Goal: Information Seeking & Learning: Learn about a topic

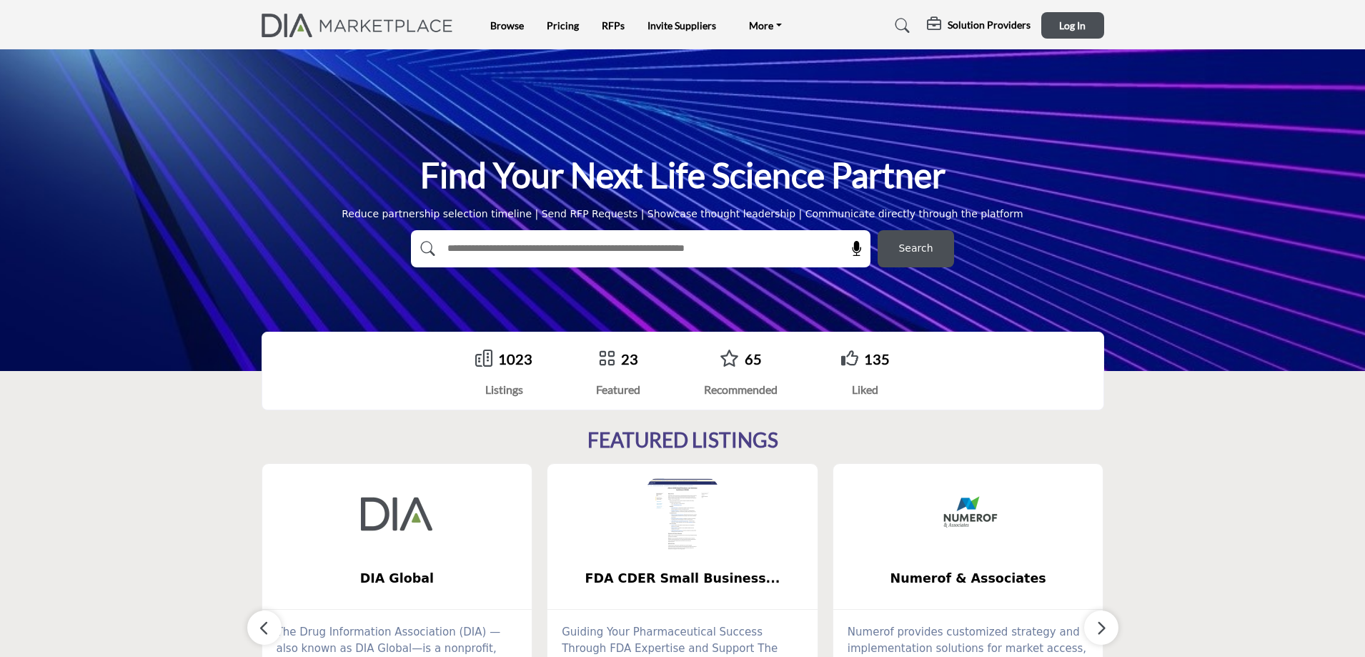
click at [498, 355] on div "1023" at bounding box center [503, 358] width 57 height 21
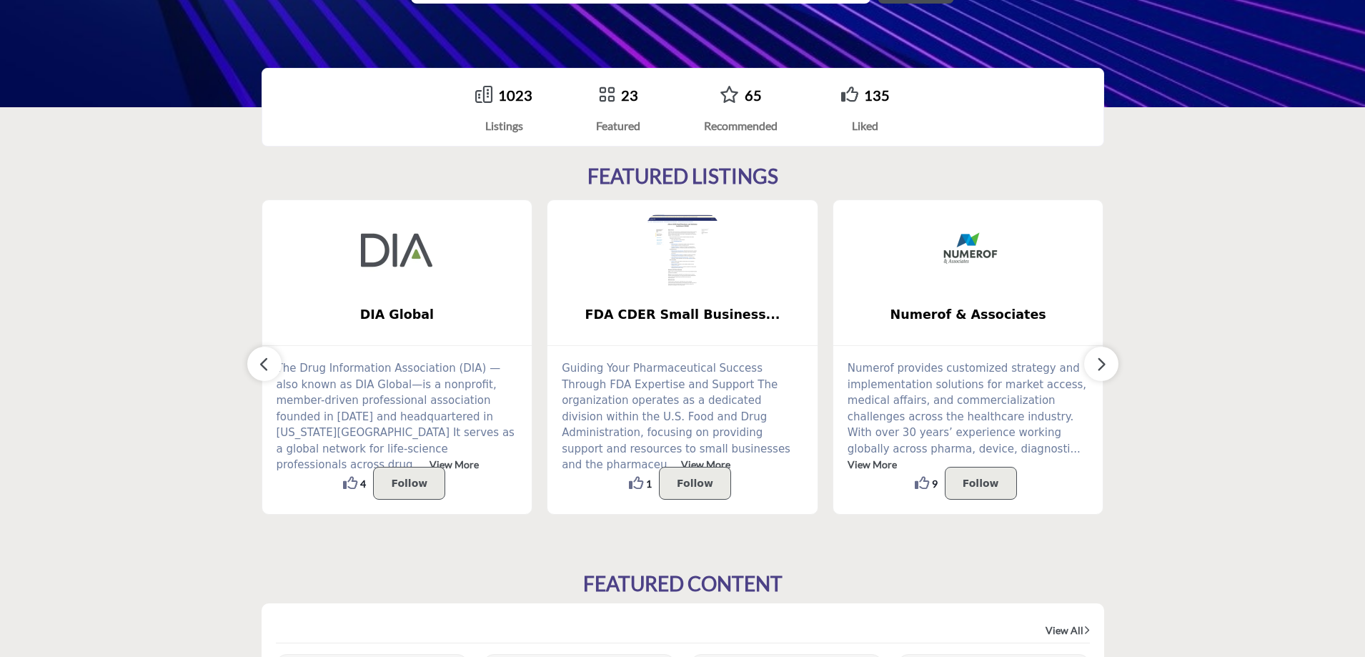
scroll to position [286, 0]
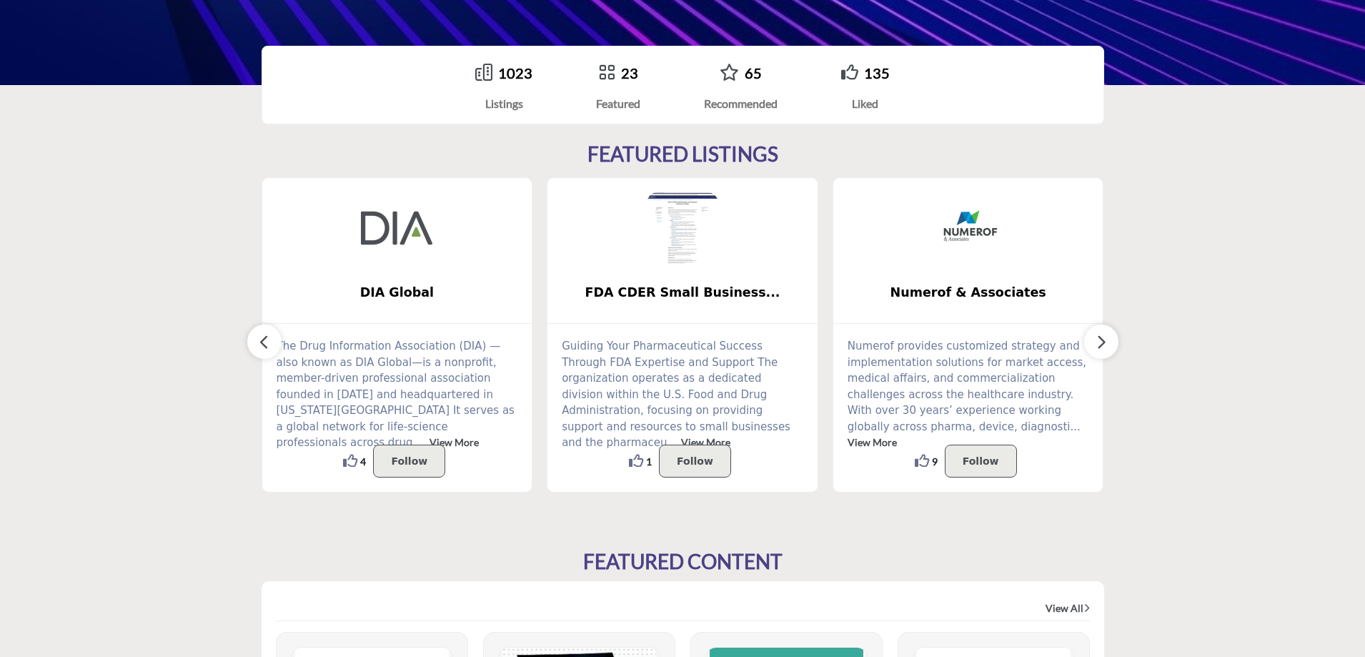
click at [1109, 351] on button "button" at bounding box center [1102, 342] width 34 height 34
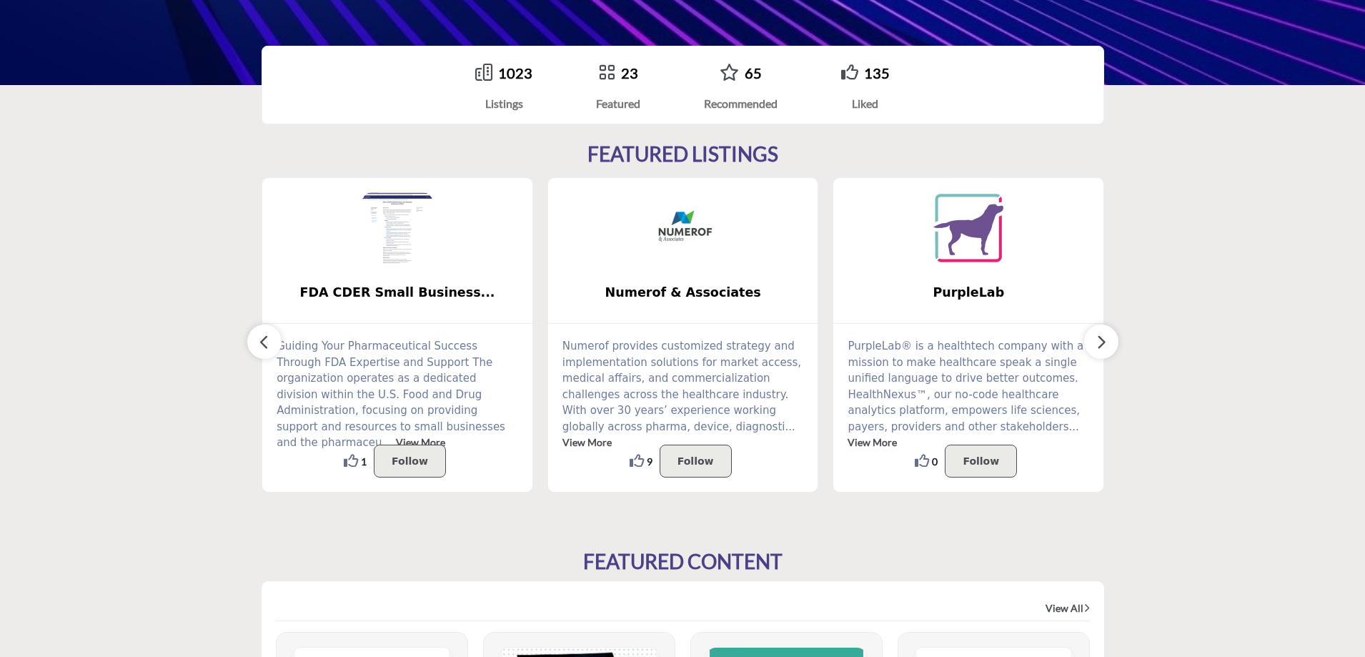
click at [1109, 351] on button "button" at bounding box center [1102, 342] width 34 height 34
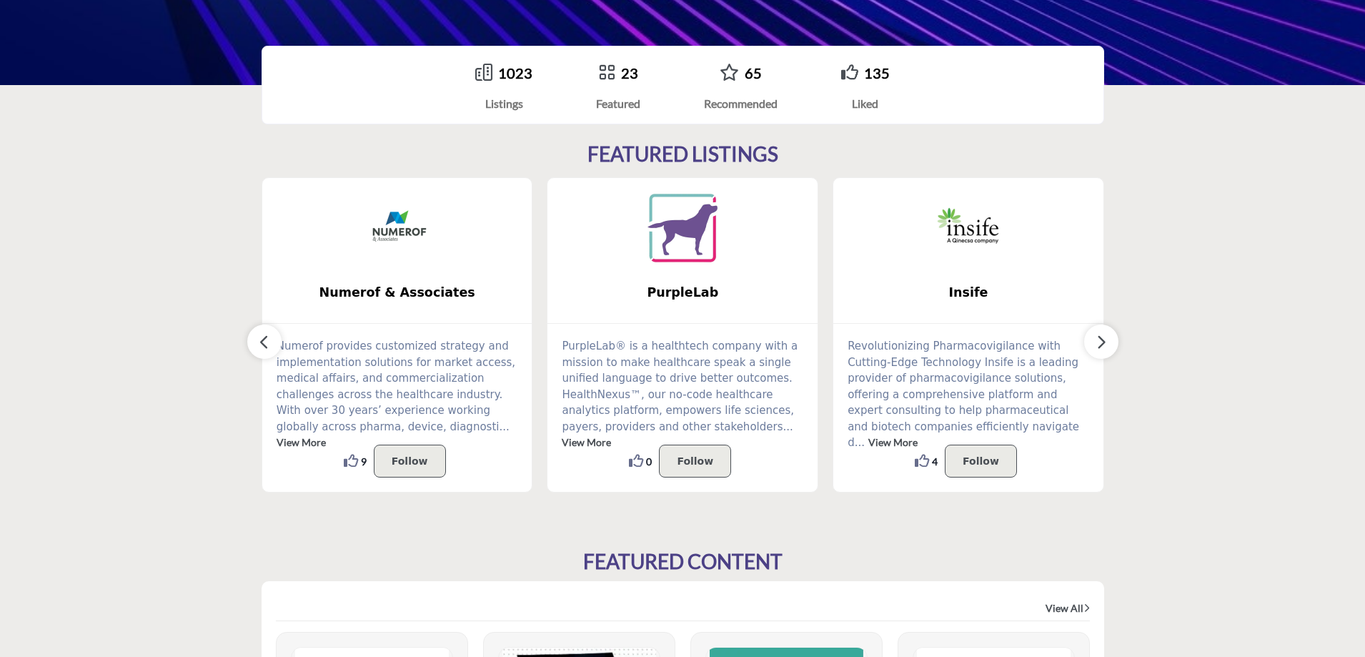
click at [1109, 351] on button "button" at bounding box center [1102, 342] width 34 height 34
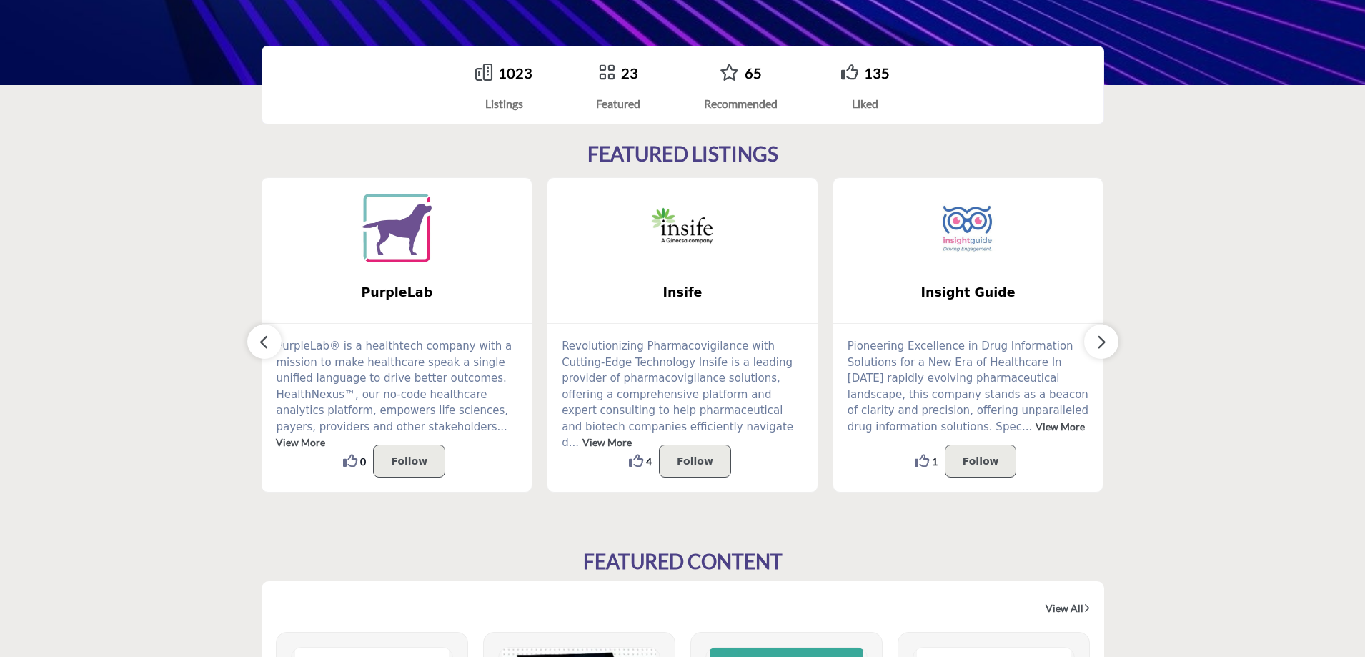
click at [1109, 351] on button "button" at bounding box center [1102, 342] width 34 height 34
click at [1101, 348] on icon "button" at bounding box center [1101, 342] width 11 height 18
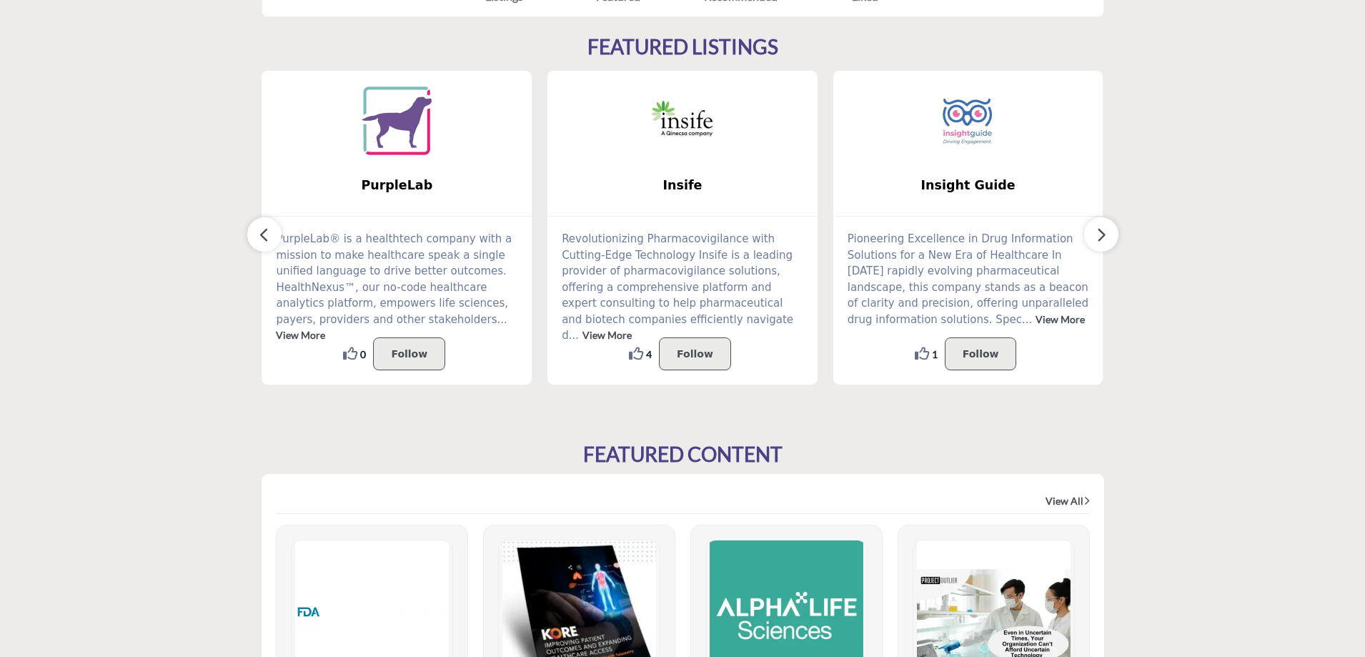
scroll to position [0, 0]
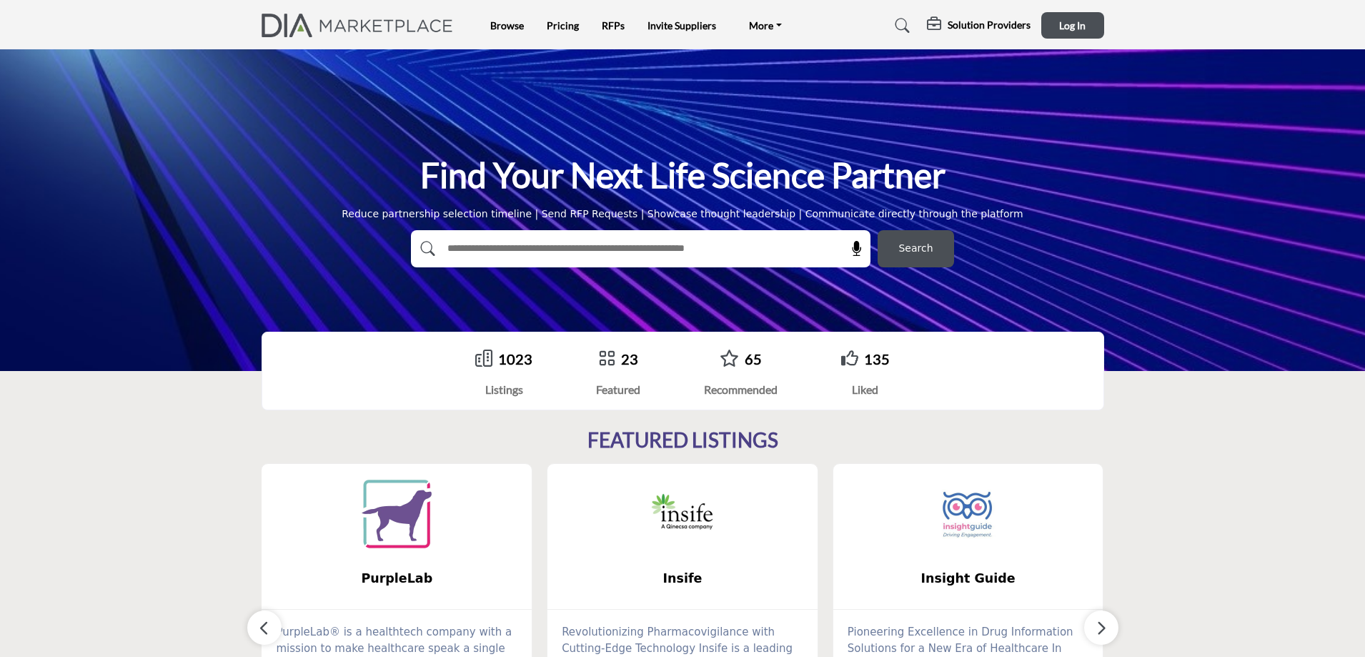
click at [490, 362] on icon at bounding box center [483, 358] width 17 height 17
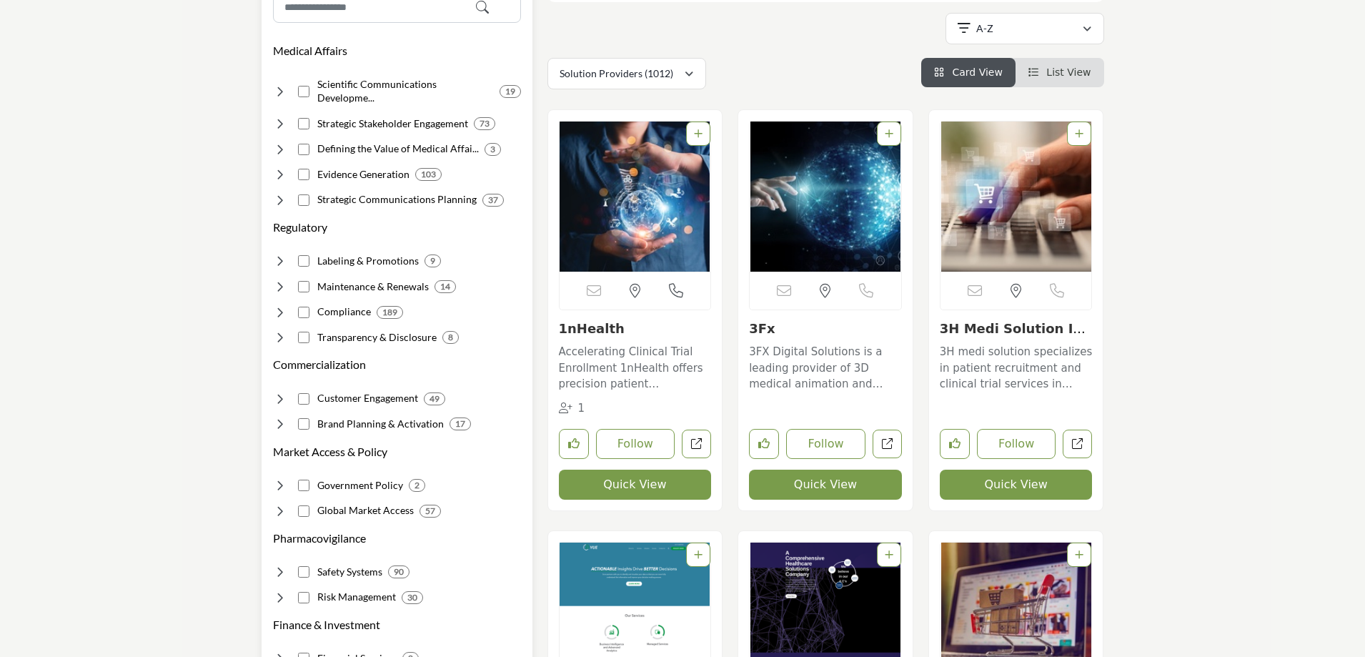
scroll to position [214, 0]
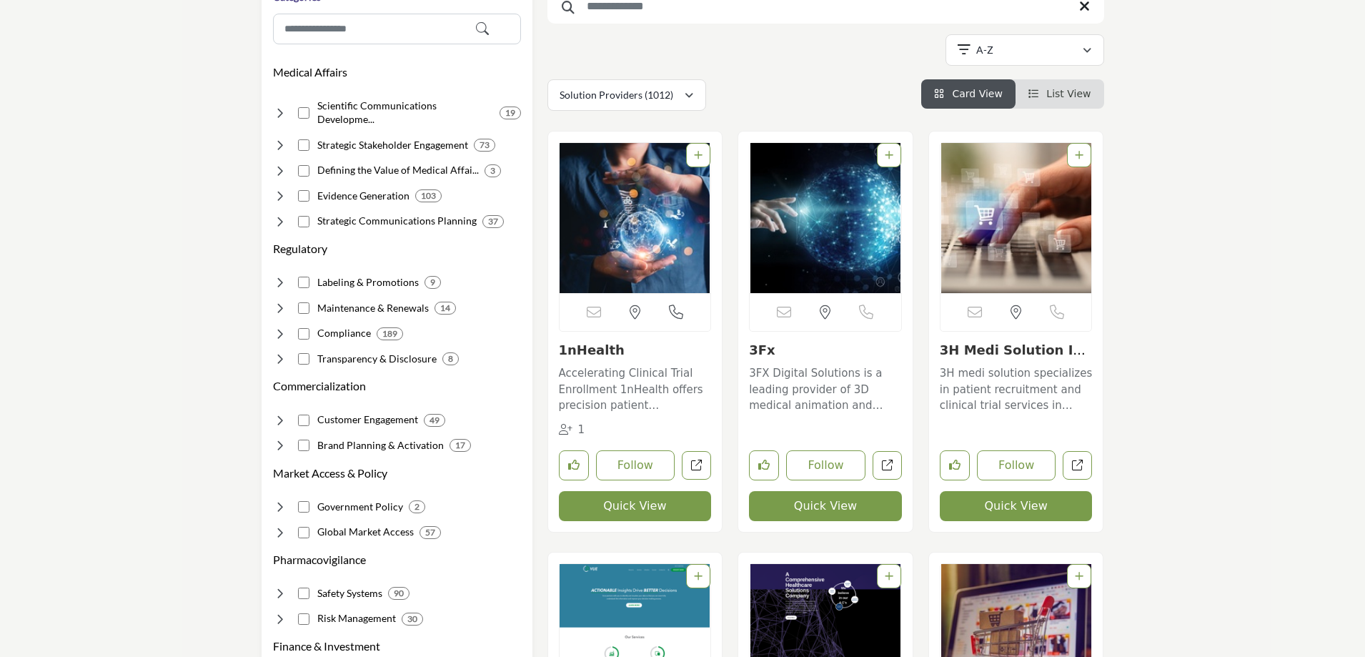
click at [1081, 89] on span "List View" at bounding box center [1069, 93] width 44 height 11
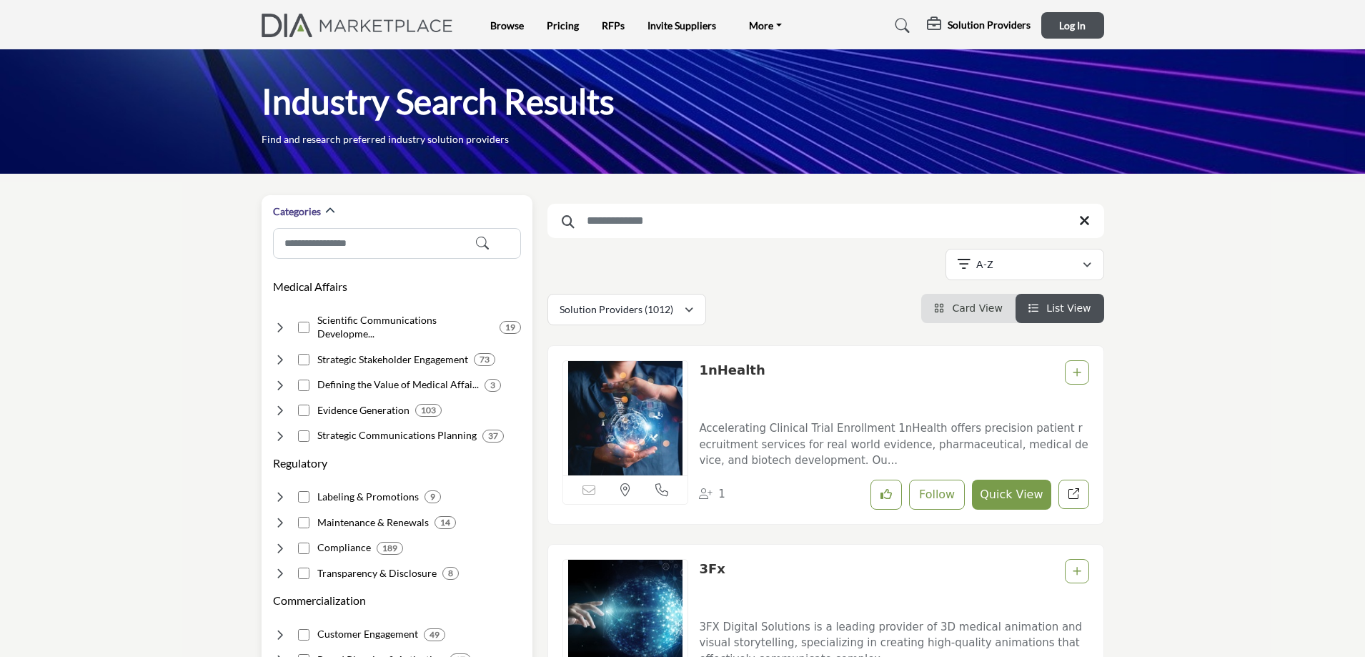
click at [285, 403] on icon at bounding box center [280, 410] width 14 height 14
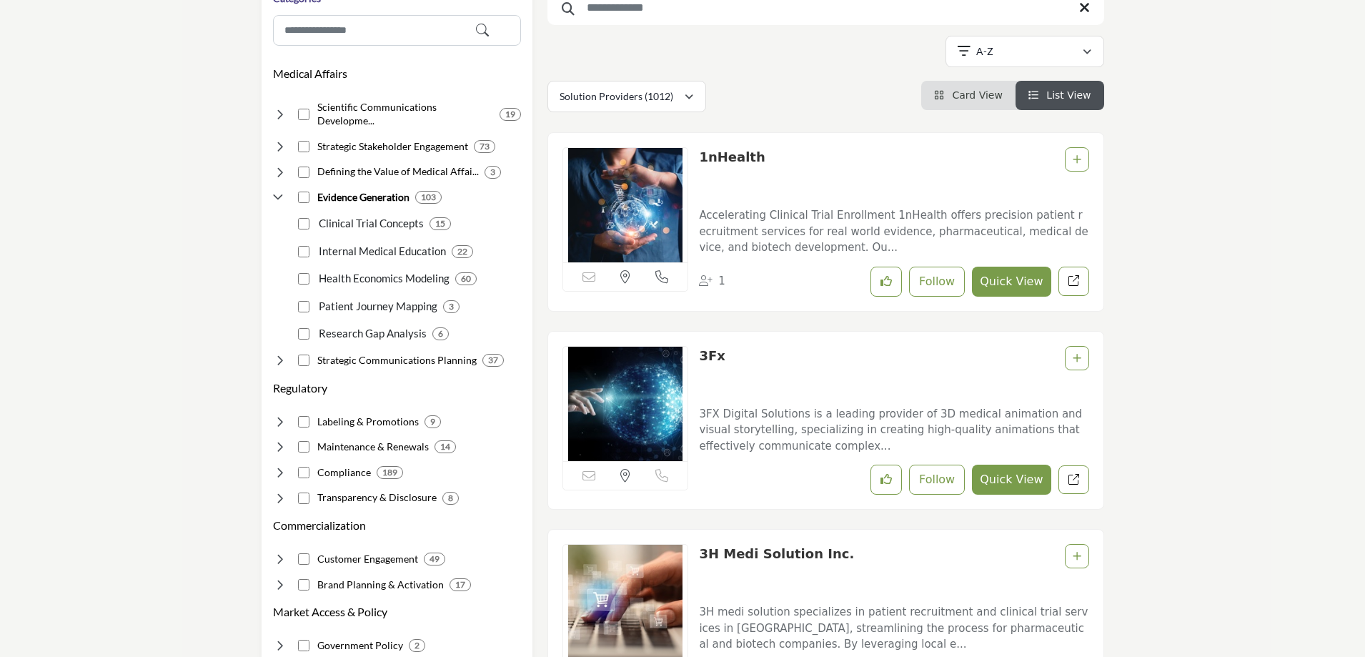
scroll to position [214, 0]
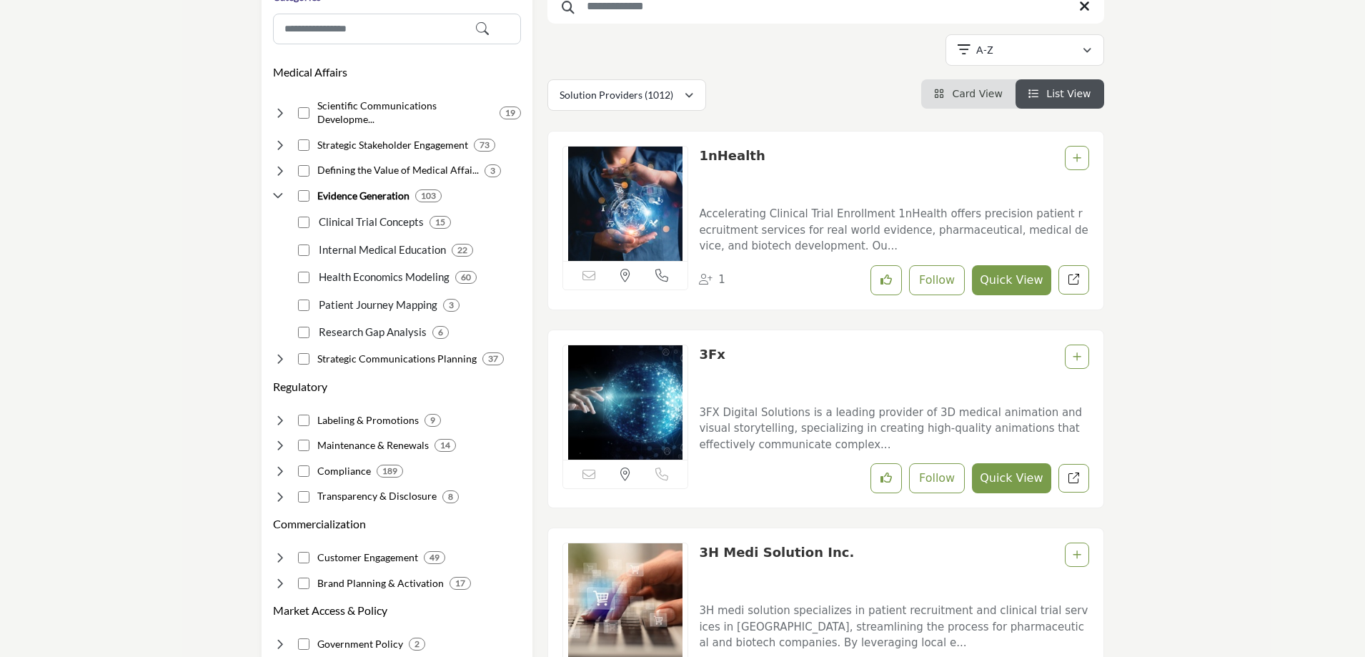
click at [727, 157] on link "1nHealth" at bounding box center [732, 155] width 66 height 15
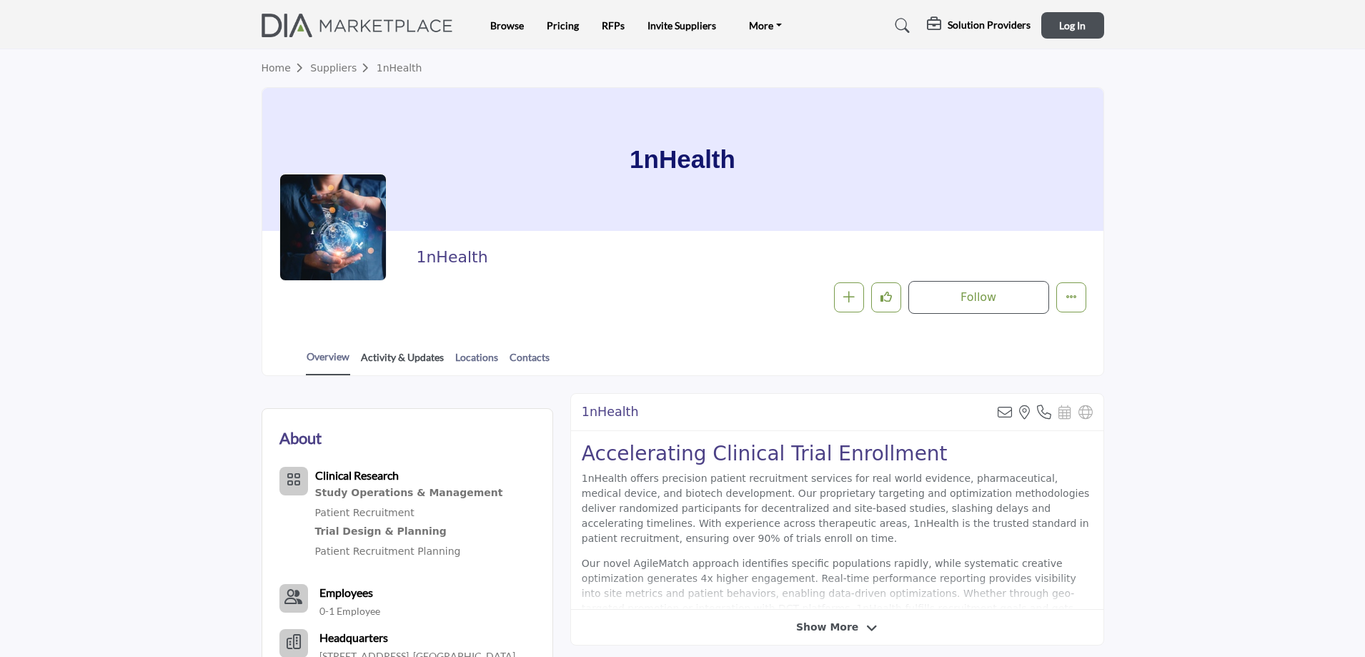
click at [398, 361] on link "Activity & Updates" at bounding box center [402, 362] width 84 height 25
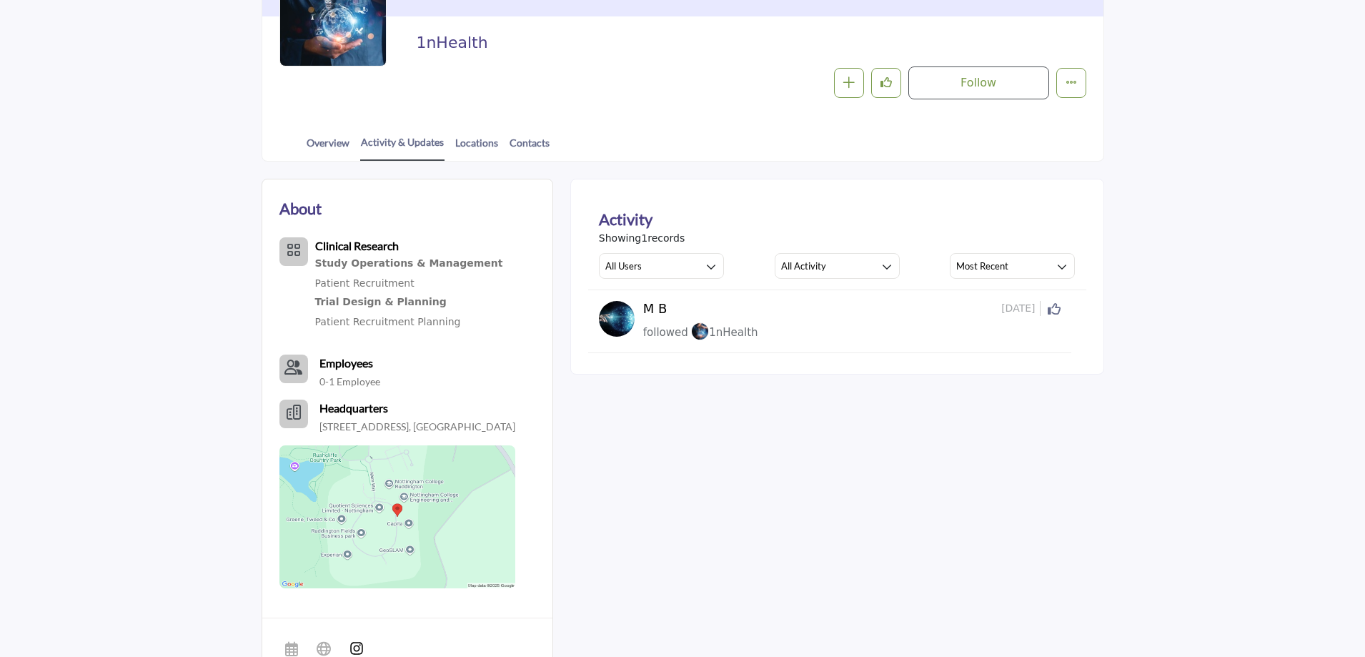
scroll to position [214, 0]
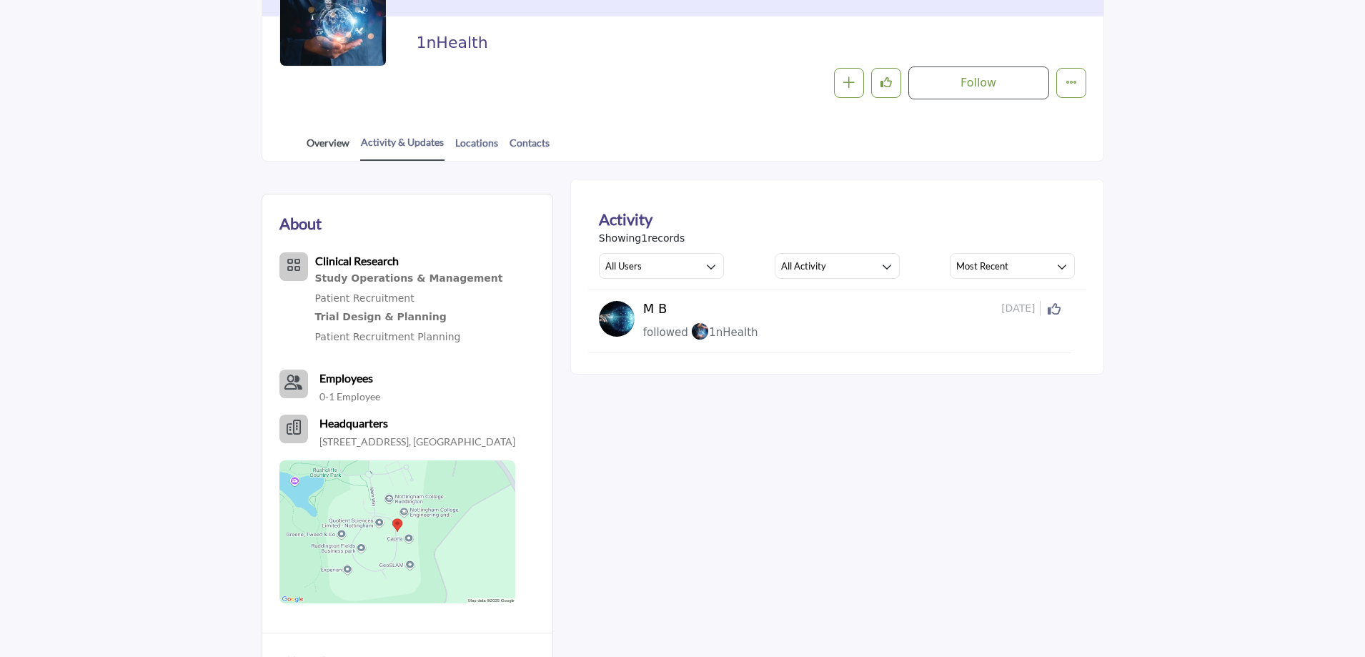
click at [332, 144] on link "Overview" at bounding box center [328, 147] width 44 height 25
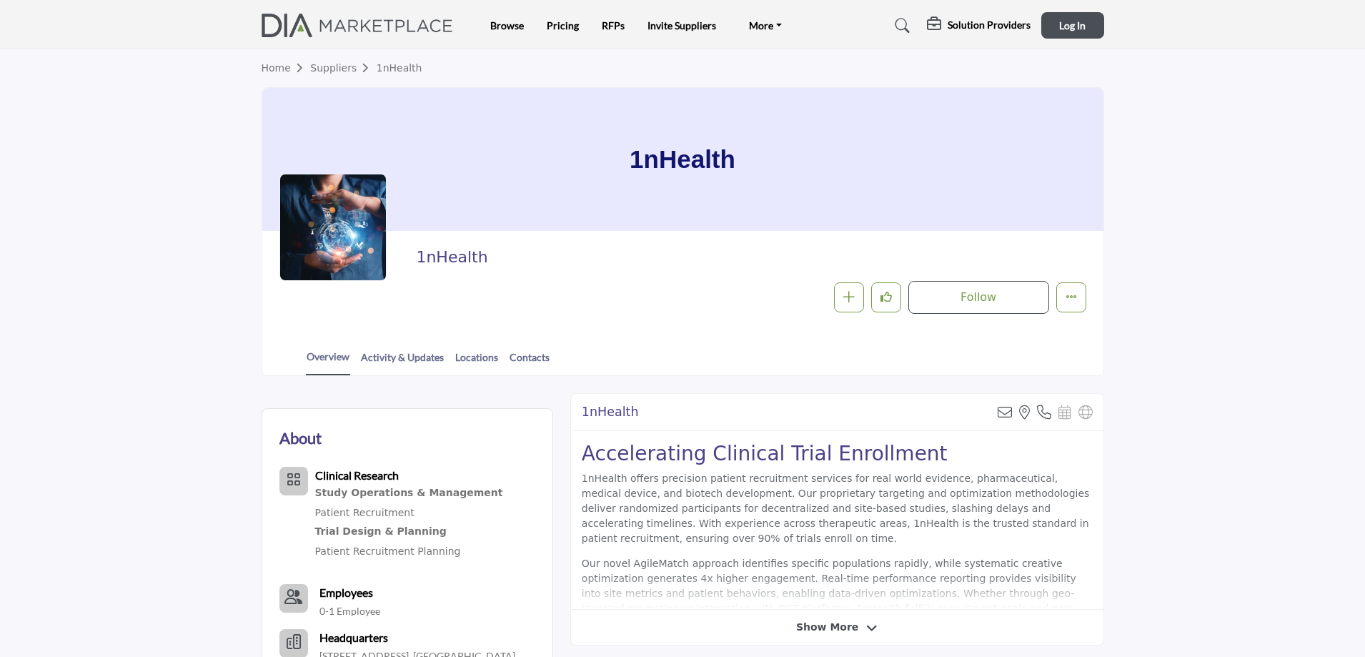
click at [1282, 336] on section "Home Suppliers 1nHealth 1nHealth 1nHealth Follow Following Message Recommend Ad…" at bounding box center [682, 212] width 1365 height 327
